Goal: Information Seeking & Learning: Learn about a topic

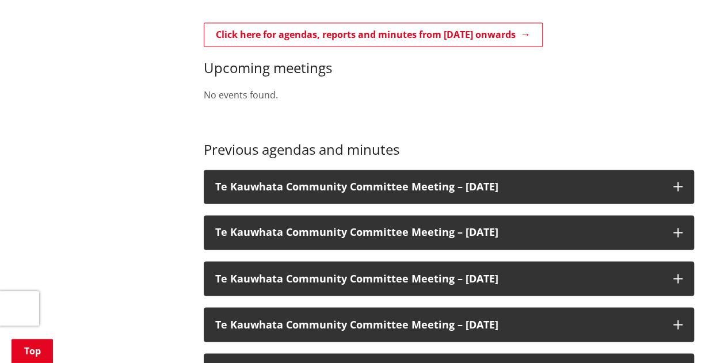
scroll to position [832, 0]
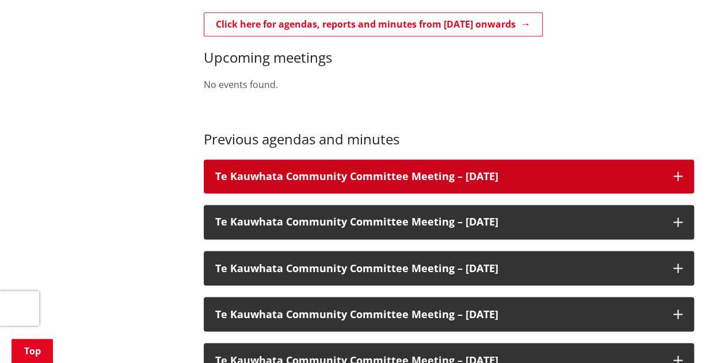
click at [259, 182] on h3 "Te Kauwhata Community Committee Meeting – 03 September 2025" at bounding box center [438, 177] width 447 height 12
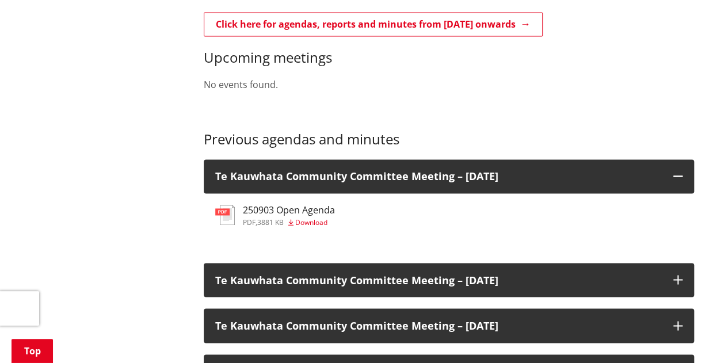
click at [257, 214] on h3 "250903 Open Agenda" at bounding box center [289, 210] width 92 height 11
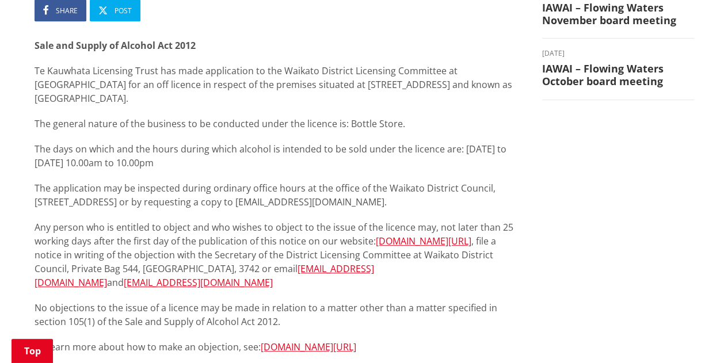
scroll to position [268, 0]
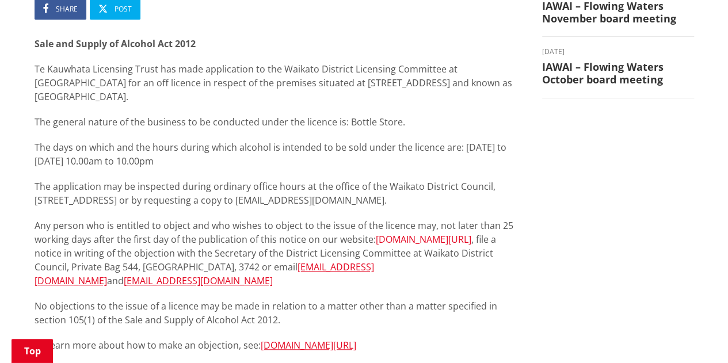
click at [376, 246] on link "[DOMAIN_NAME][URL]" at bounding box center [424, 239] width 96 height 13
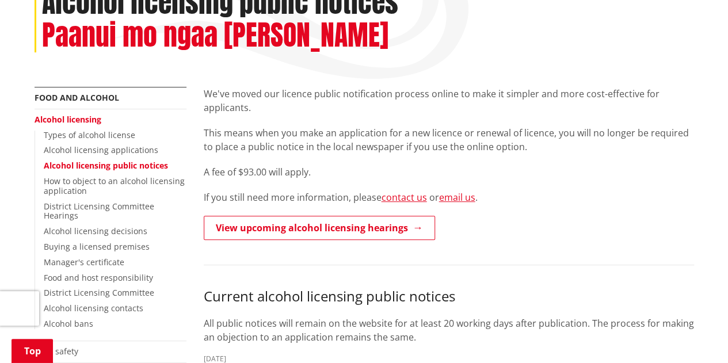
scroll to position [180, 0]
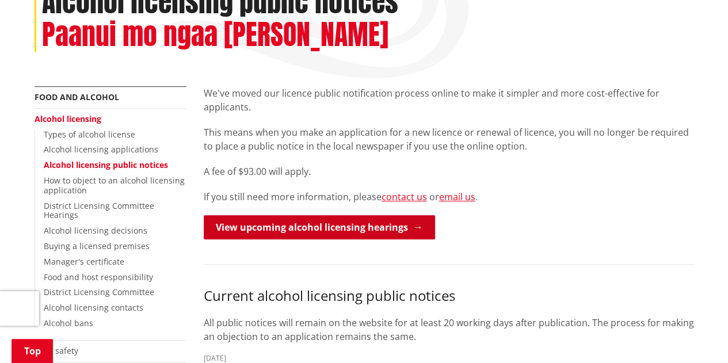
click at [242, 220] on link "View upcoming alcohol licensing hearings" at bounding box center [319, 227] width 231 height 24
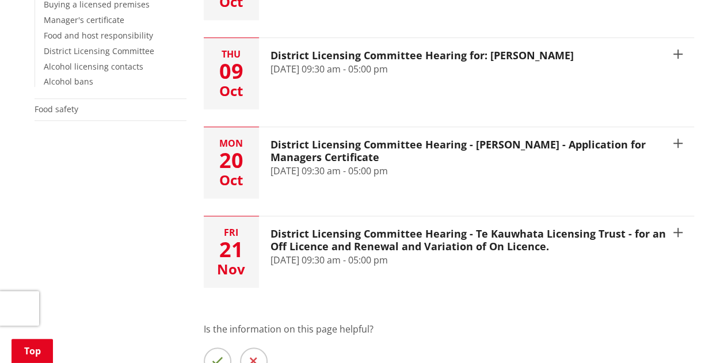
scroll to position [389, 0]
click at [242, 220] on div "[DATE]" at bounding box center [231, 251] width 55 height 71
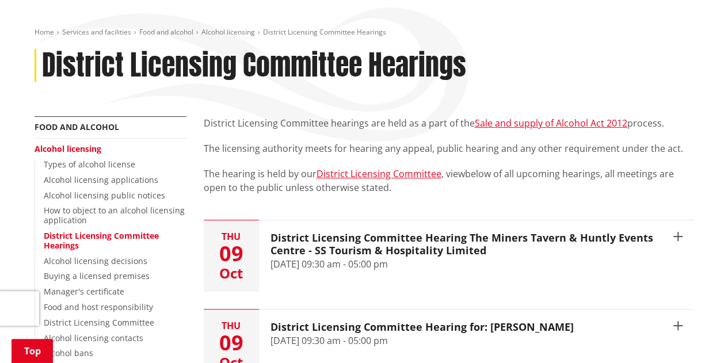
scroll to position [116, 0]
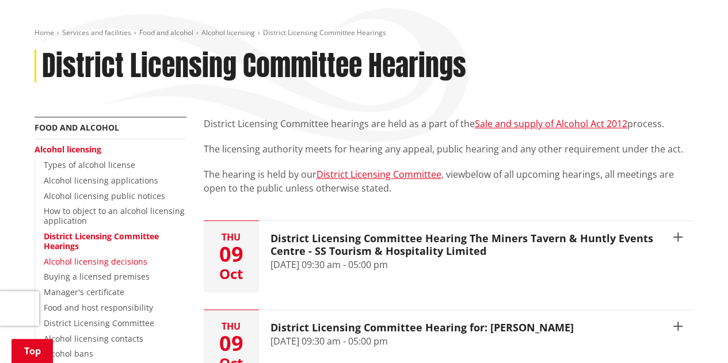
click at [134, 260] on link "Alcohol licensing decisions" at bounding box center [96, 261] width 104 height 11
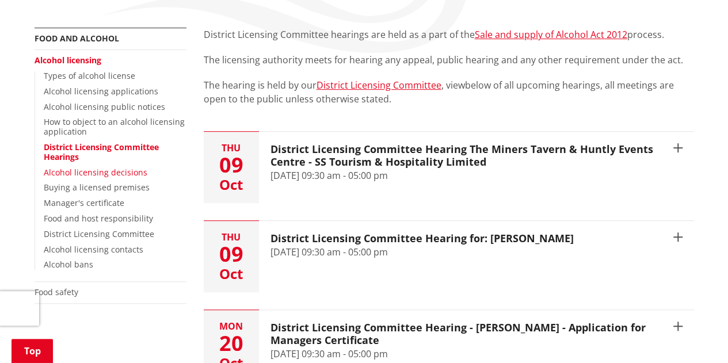
scroll to position [206, 0]
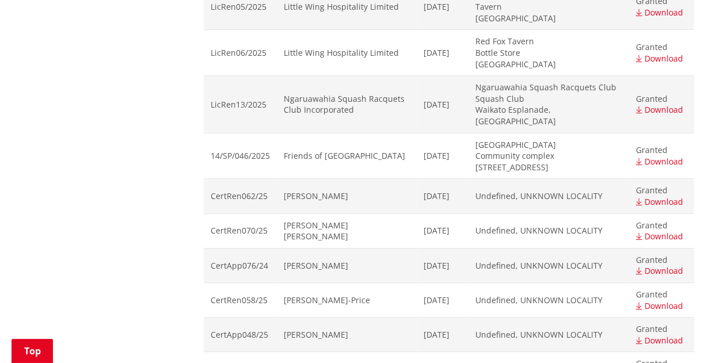
scroll to position [4320, 0]
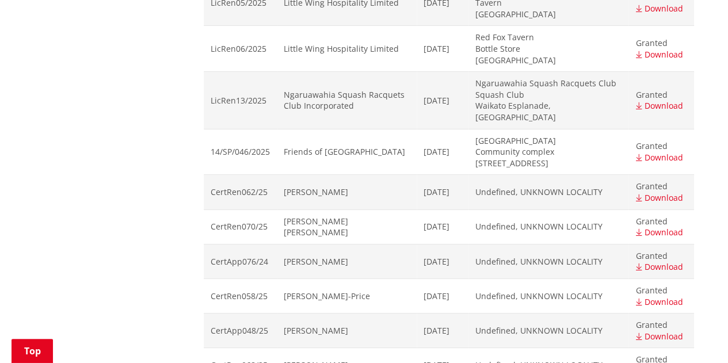
click at [668, 192] on span "Download" at bounding box center [663, 197] width 39 height 11
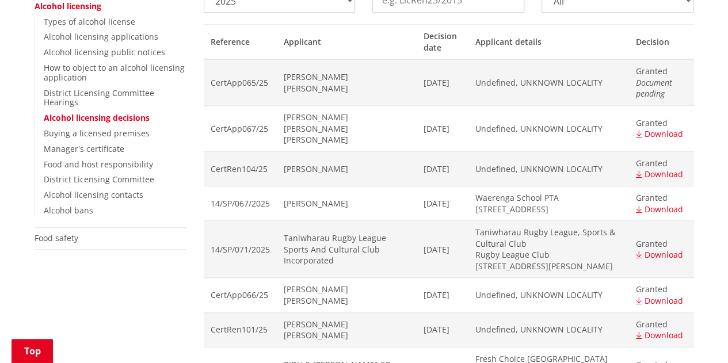
scroll to position [294, 0]
click at [649, 203] on span "Download" at bounding box center [663, 208] width 39 height 11
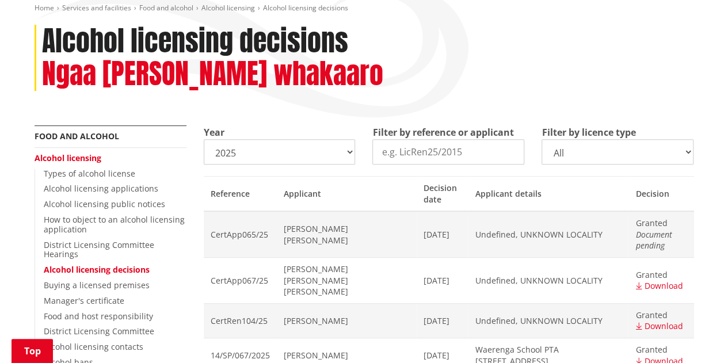
scroll to position [141, 0]
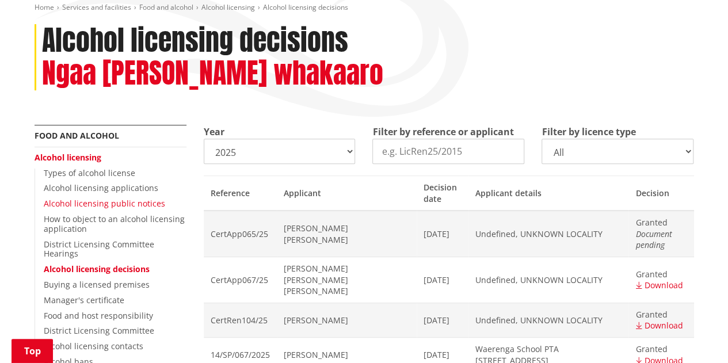
click at [136, 203] on link "Alcohol licensing public notices" at bounding box center [104, 203] width 121 height 11
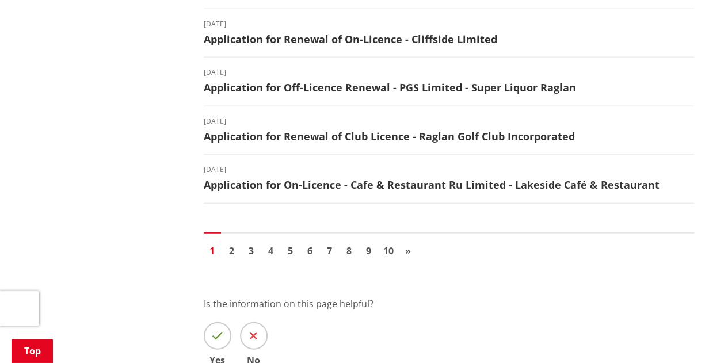
scroll to position [1344, 0]
click at [410, 244] on span "»" at bounding box center [408, 250] width 6 height 13
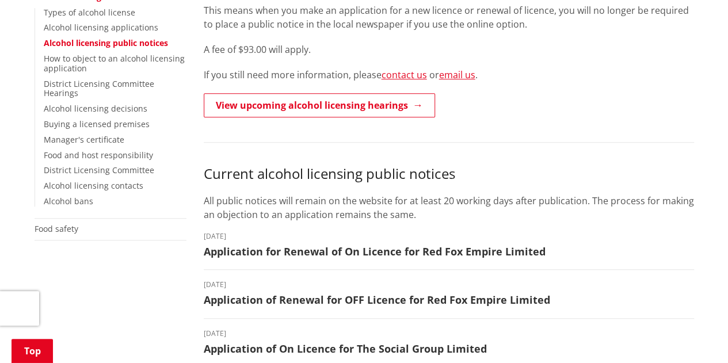
scroll to position [302, 0]
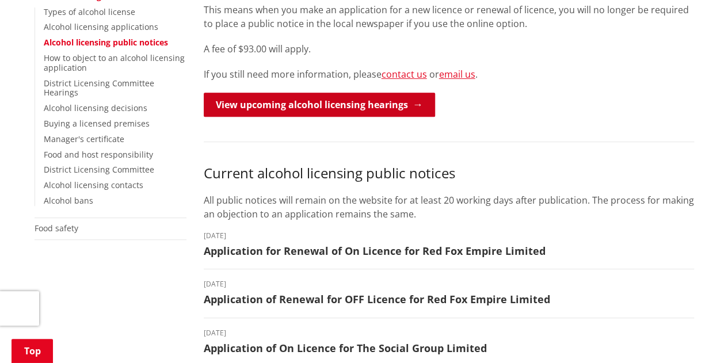
click at [293, 103] on link "View upcoming alcohol licensing hearings" at bounding box center [319, 105] width 231 height 24
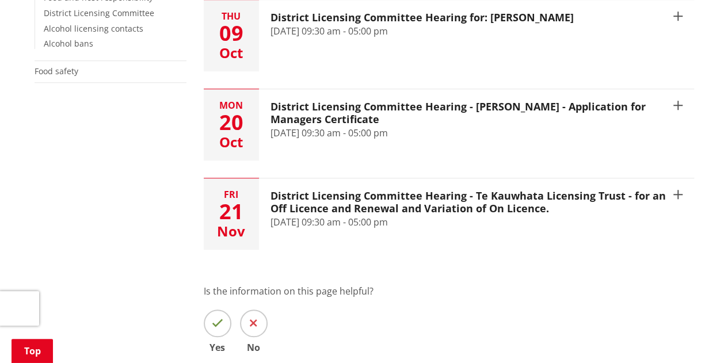
scroll to position [427, 0]
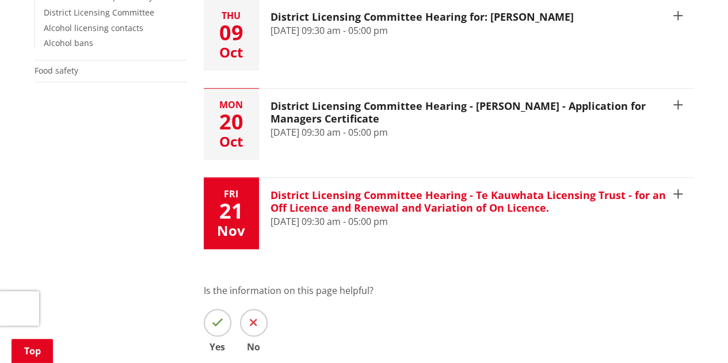
click at [349, 204] on h3 "District Licensing Committee Hearing - Te Kauwhata Licensing Trust - for an Off…" at bounding box center [470, 201] width 398 height 25
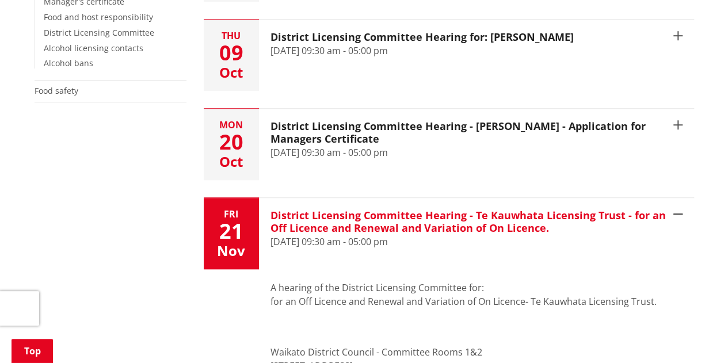
scroll to position [406, 0]
click at [349, 212] on h3 "District Licensing Committee Hearing - Te Kauwhata Licensing Trust - for an Off…" at bounding box center [470, 222] width 398 height 25
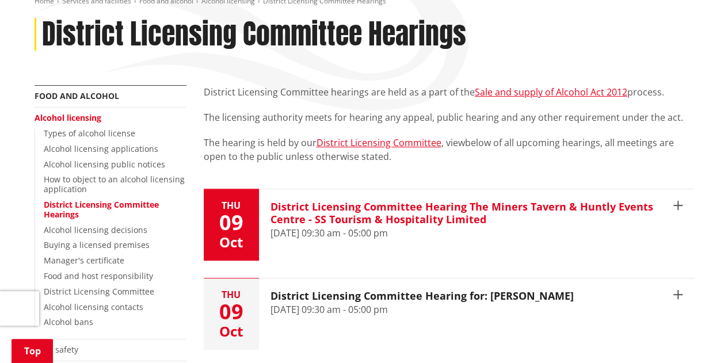
scroll to position [198, 0]
